Goal: Navigation & Orientation: Find specific page/section

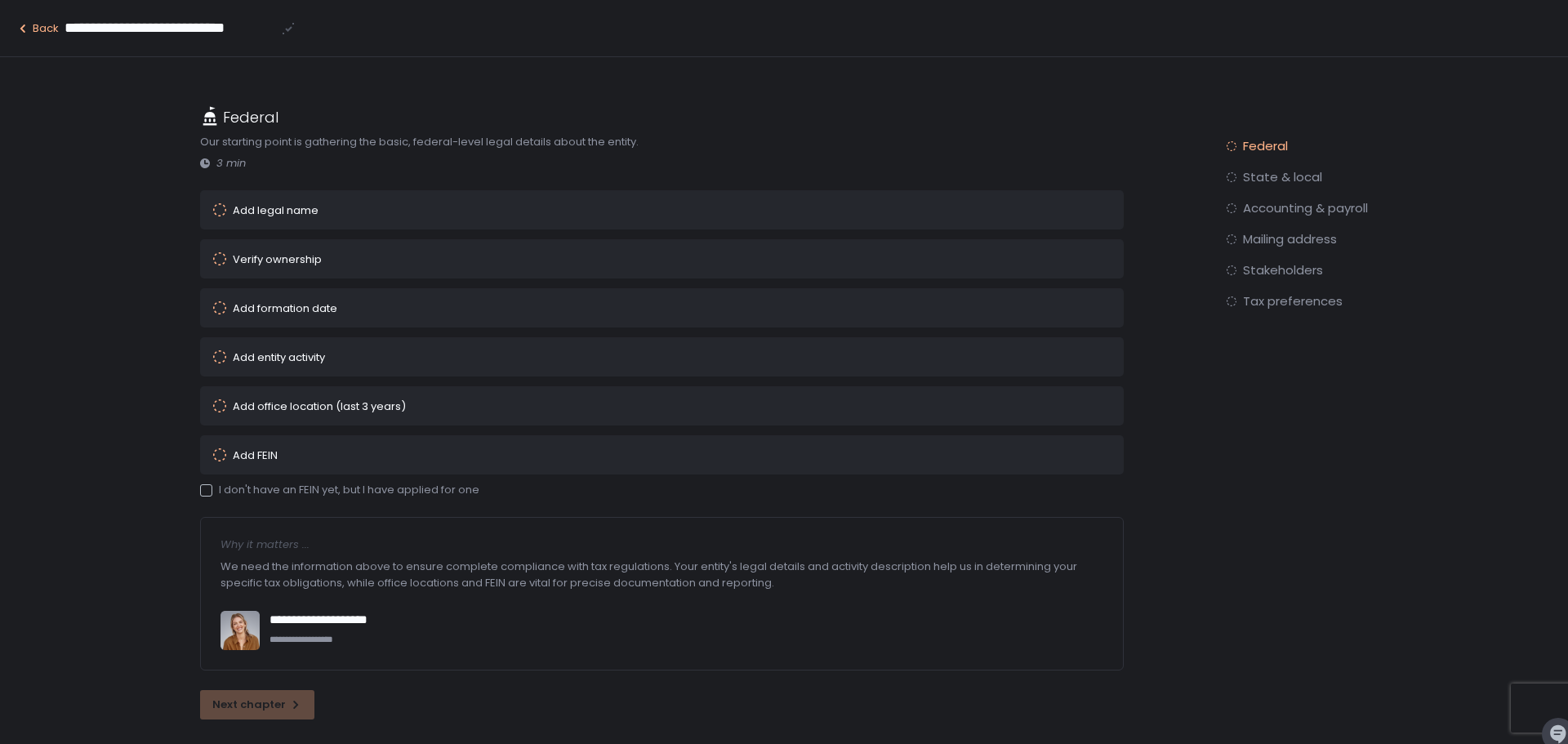
click at [28, 24] on icon "button" at bounding box center [23, 29] width 13 height 13
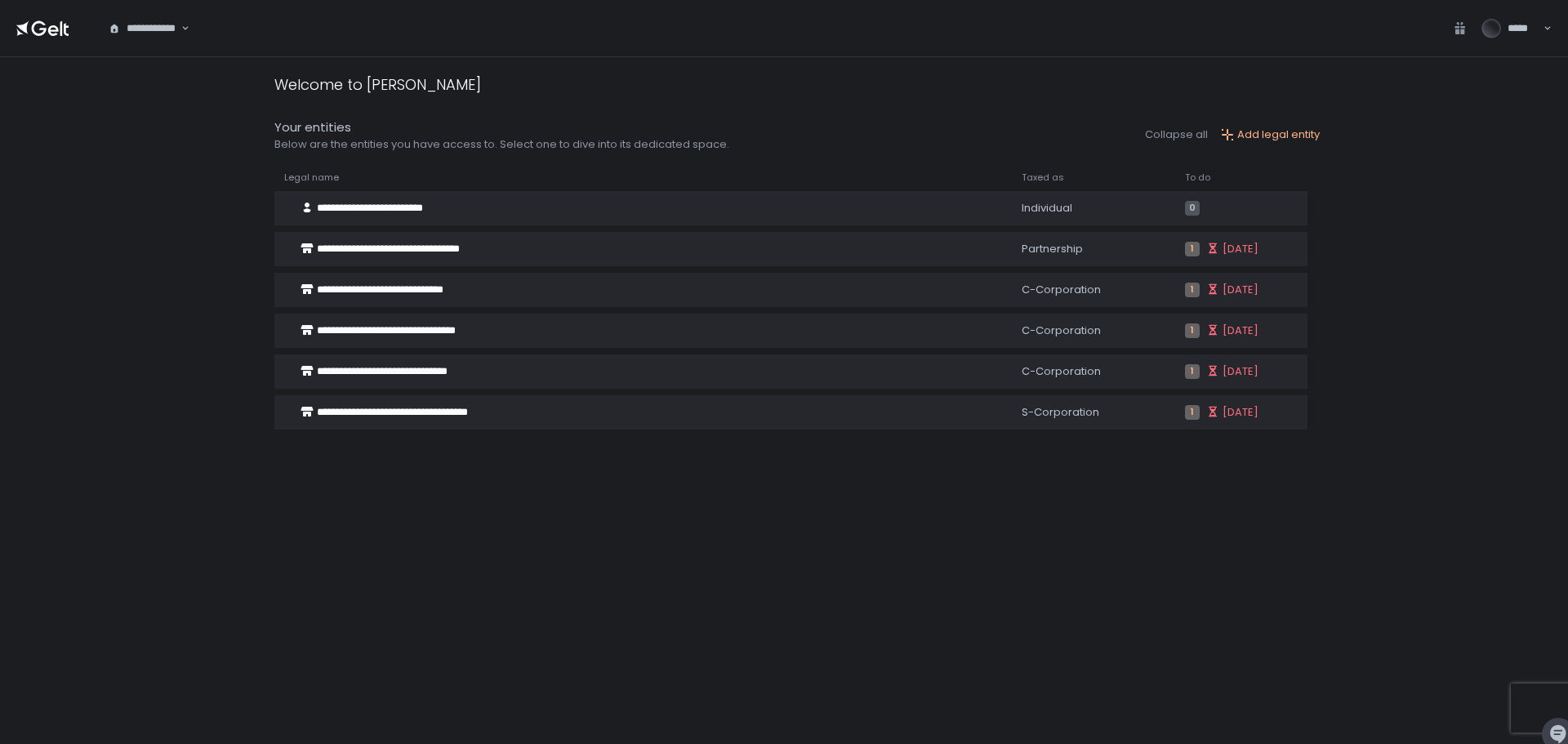
click at [1508, 25] on span "*****" at bounding box center [1521, 28] width 27 height 14
click at [1498, 93] on div "******" at bounding box center [1503, 98] width 68 height 14
click at [768, 475] on div "**********" at bounding box center [797, 413] width 1045 height 629
